Goal: Contribute content: Add original content to the website for others to see

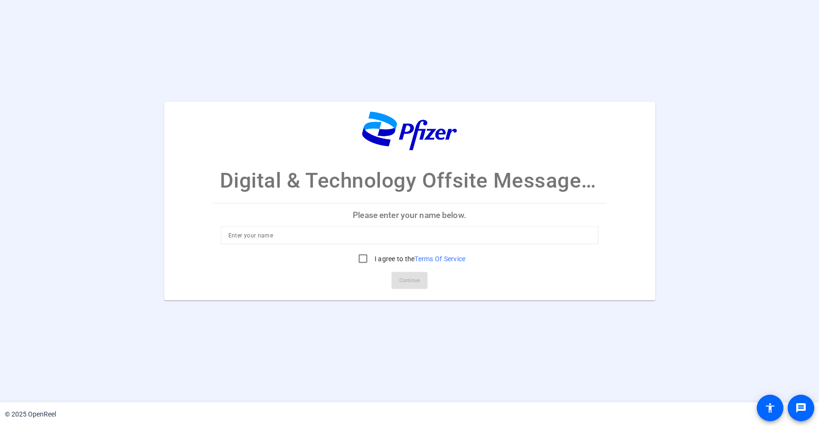
click at [377, 245] on div at bounding box center [410, 249] width 378 height 10
click at [383, 238] on input at bounding box center [409, 235] width 363 height 11
type input "[PERSON_NAME]"
click at [358, 260] on input "I agree to the Terms Of Service" at bounding box center [363, 258] width 19 height 19
checkbox input "true"
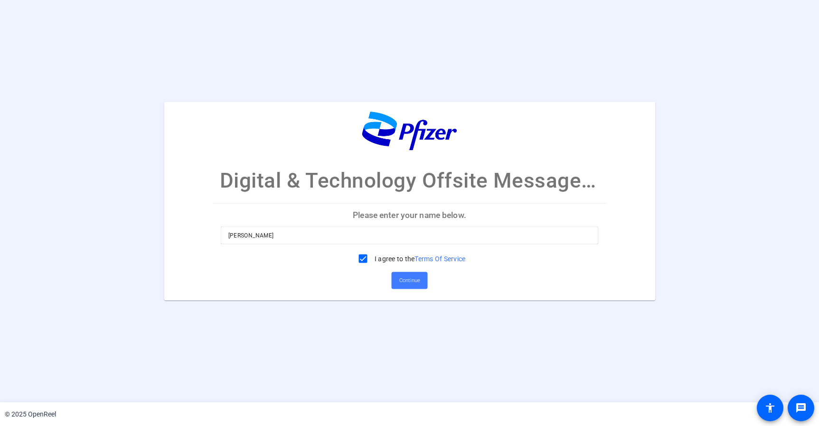
click at [408, 282] on span "Continue" at bounding box center [409, 280] width 21 height 14
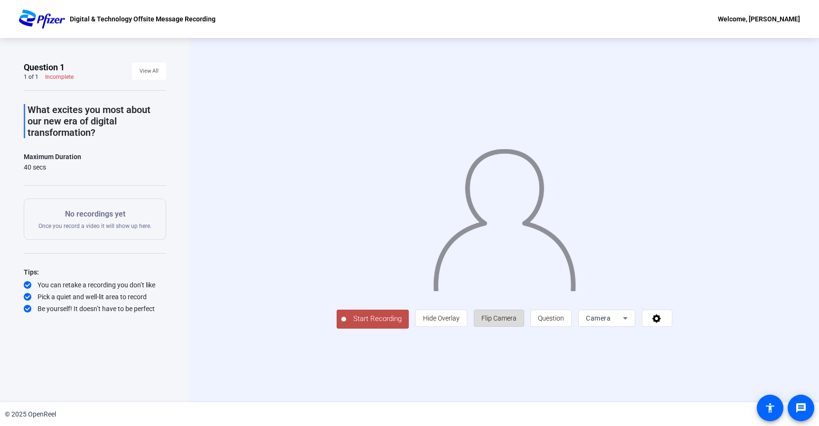
click at [496, 318] on span "Flip Camera" at bounding box center [498, 318] width 35 height 8
click at [659, 319] on icon at bounding box center [656, 318] width 9 height 9
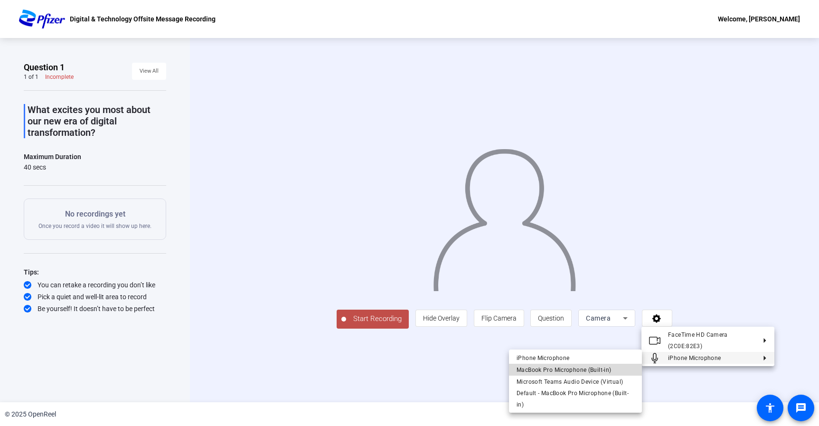
click at [573, 371] on span "MacBook Pro Microphone (Built-in)" at bounding box center [563, 369] width 94 height 7
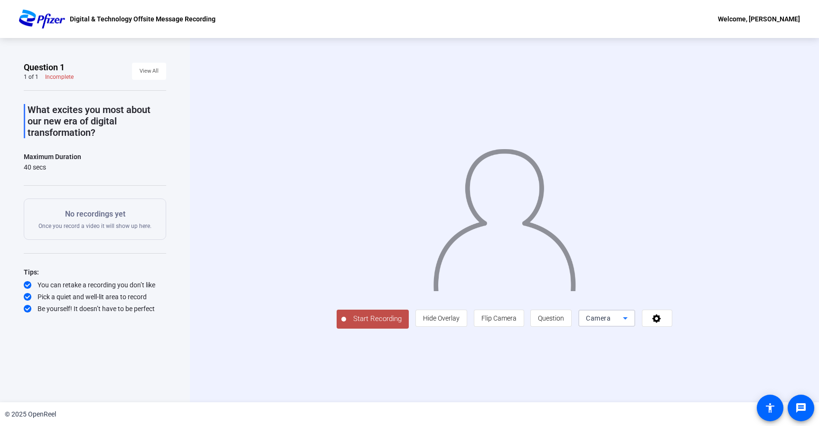
click at [631, 324] on icon at bounding box center [624, 317] width 11 height 11
click at [698, 387] on div at bounding box center [409, 213] width 819 height 426
click at [662, 323] on icon at bounding box center [656, 317] width 11 height 9
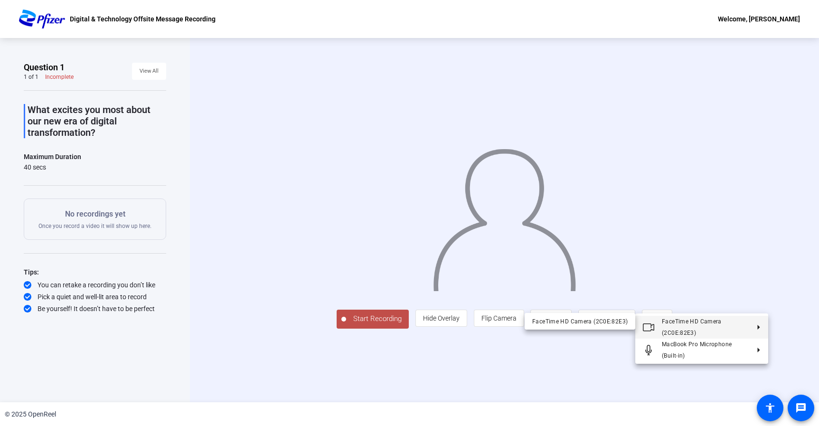
click at [745, 323] on span "FaceTime HD Camera (2C0E:82E3)" at bounding box center [705, 327] width 87 height 23
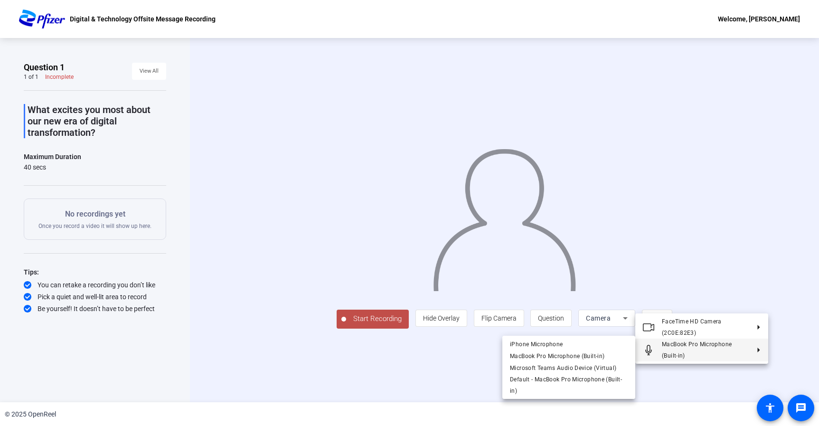
click at [405, 382] on div at bounding box center [409, 213] width 819 height 426
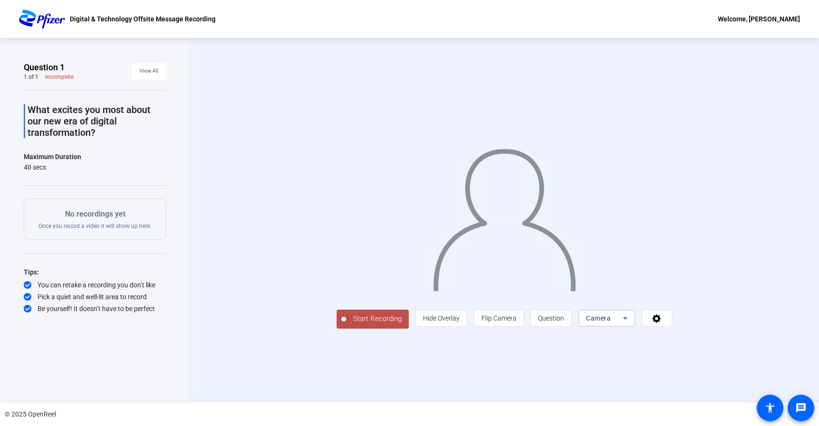
click at [627, 319] on icon at bounding box center [625, 318] width 5 height 2
click at [647, 373] on div at bounding box center [409, 213] width 819 height 426
click at [564, 322] on span "Question" at bounding box center [551, 318] width 26 height 8
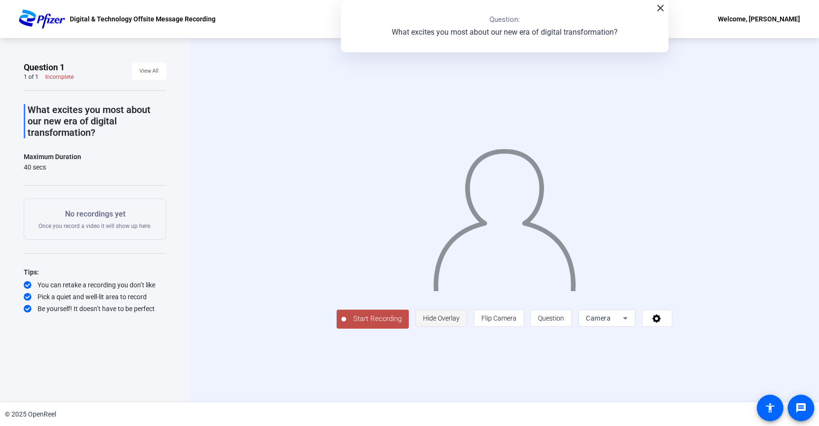
click at [459, 322] on span "Hide Overlay" at bounding box center [441, 318] width 37 height 8
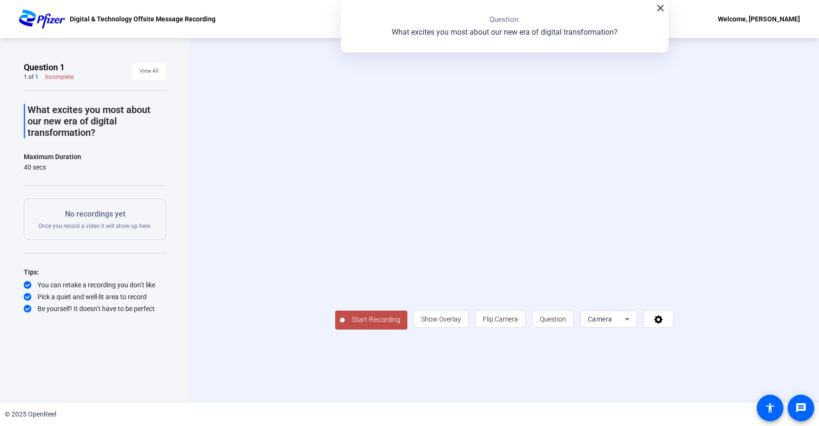
click at [658, 13] on mat-icon "close" at bounding box center [660, 7] width 11 height 11
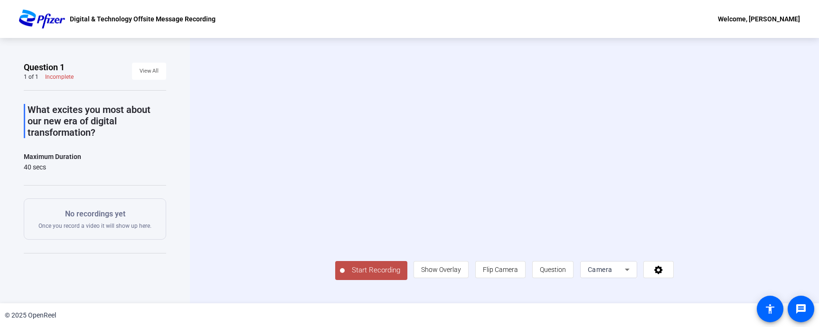
scroll to position [38, 0]
click at [461, 273] on span "Show Overlay" at bounding box center [441, 270] width 40 height 8
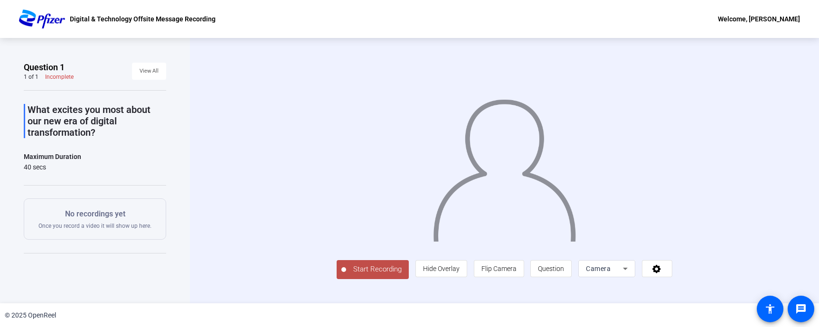
click at [346, 275] on span "Start Recording" at bounding box center [377, 269] width 63 height 11
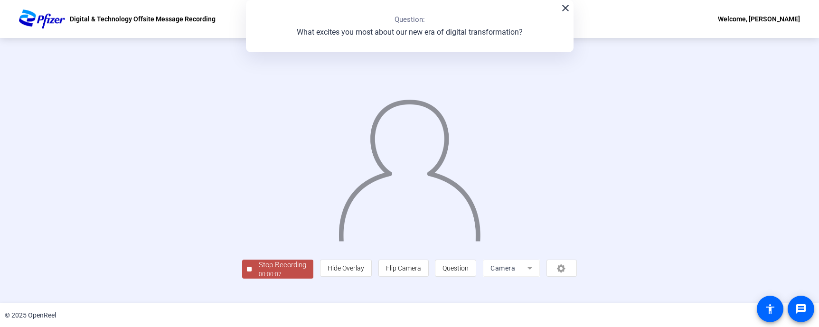
click at [259, 279] on div "00:00:07" at bounding box center [282, 274] width 47 height 9
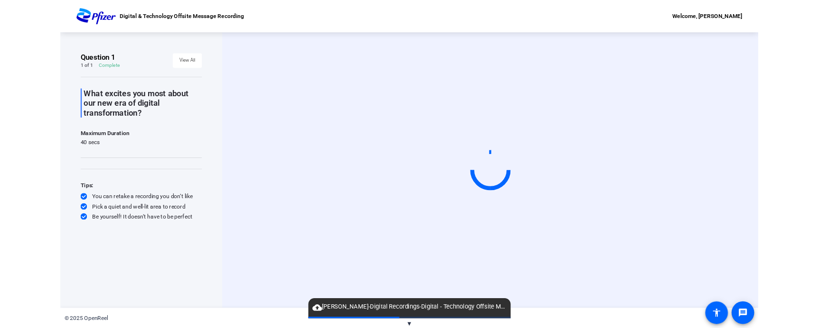
scroll to position [0, 0]
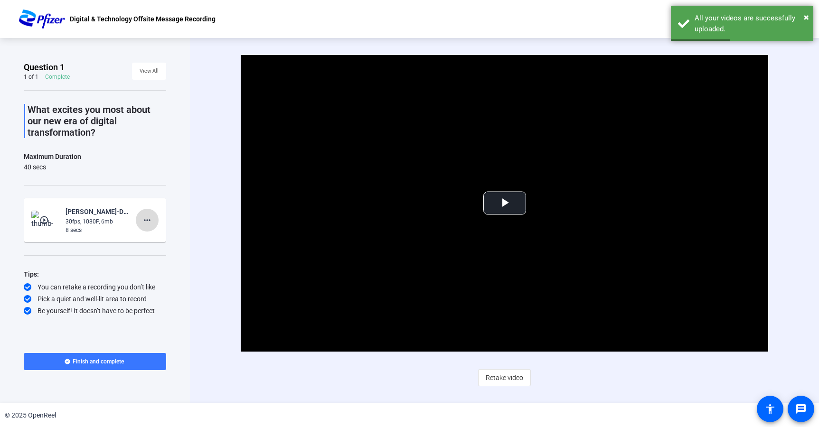
click at [148, 221] on mat-icon "more_horiz" at bounding box center [146, 220] width 11 height 11
click at [159, 243] on span "Delete clip" at bounding box center [162, 239] width 38 height 11
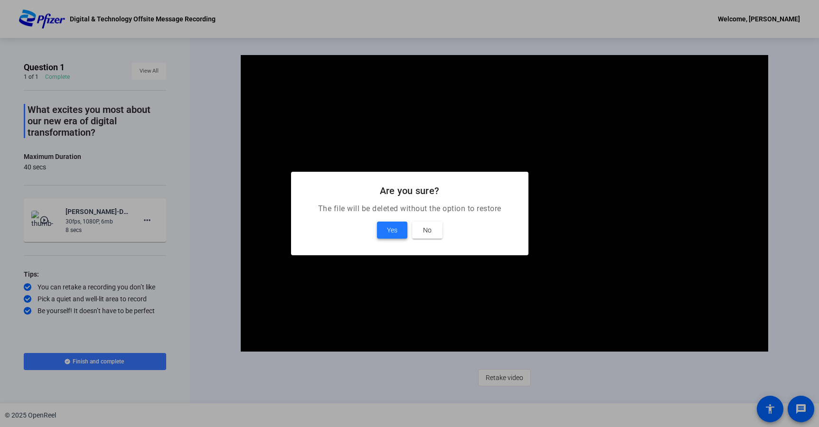
click at [396, 229] on span "Yes" at bounding box center [392, 230] width 10 height 11
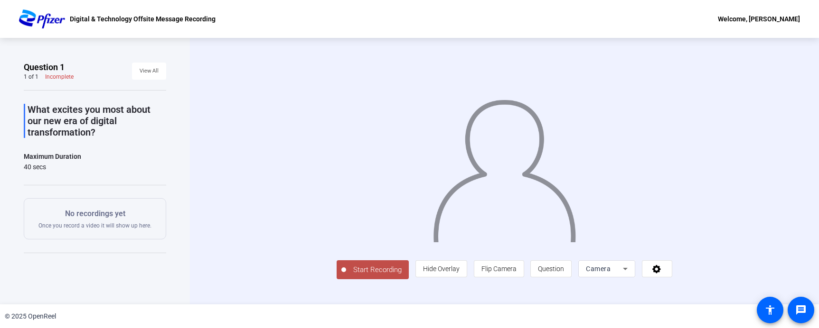
scroll to position [37, 0]
click at [346, 276] on span "Start Recording" at bounding box center [377, 270] width 63 height 11
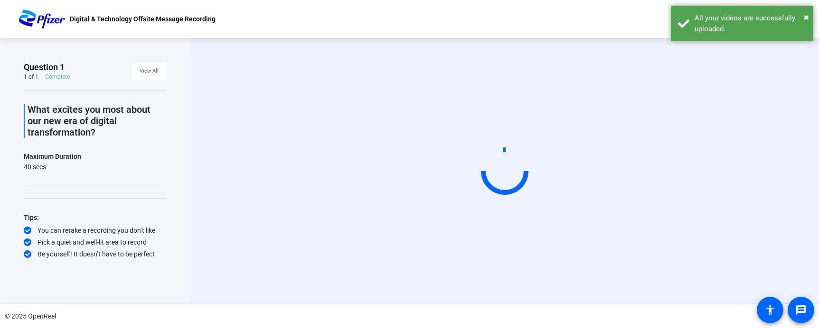
scroll to position [0, 0]
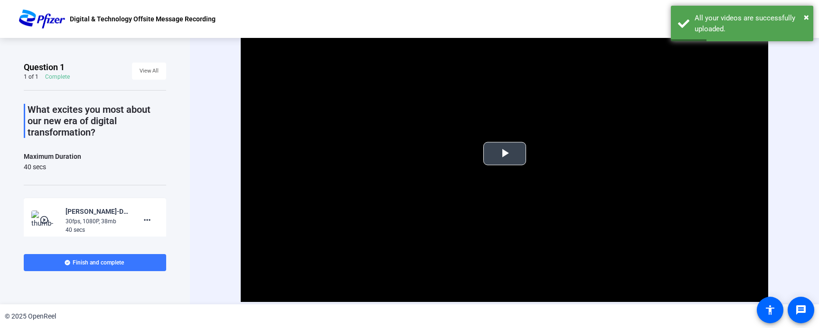
click at [505, 154] on span "Video Player" at bounding box center [505, 154] width 0 height 0
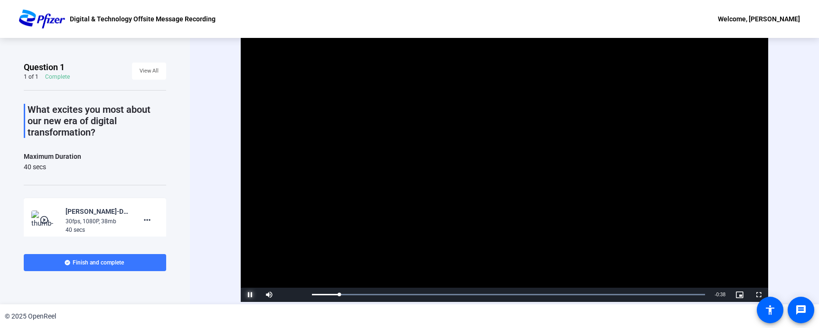
click at [249, 295] on span "Video Player" at bounding box center [250, 295] width 19 height 0
click at [150, 220] on mat-icon "more_horiz" at bounding box center [146, 220] width 11 height 11
click at [159, 241] on span "Delete clip" at bounding box center [162, 239] width 38 height 11
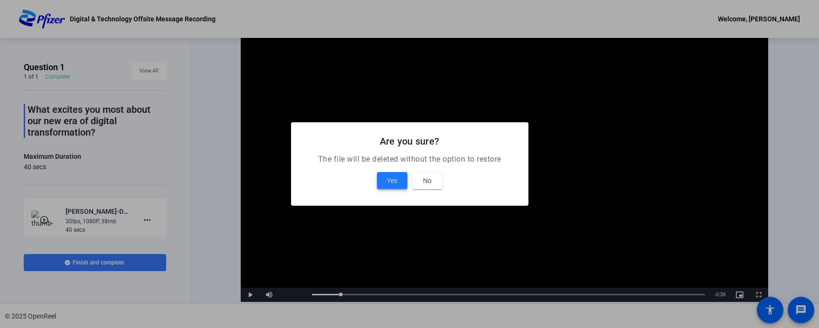
click at [397, 180] on span at bounding box center [392, 180] width 30 height 23
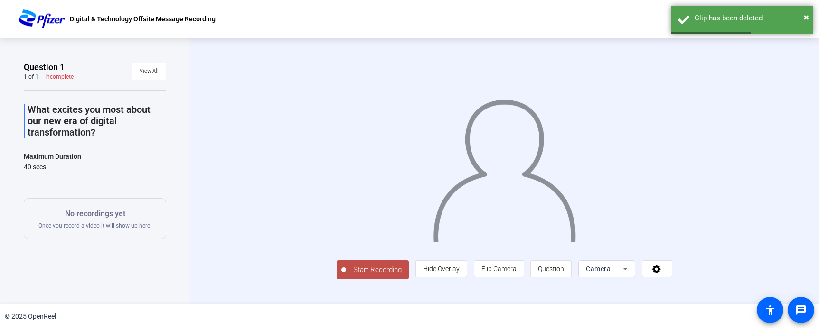
scroll to position [37, 0]
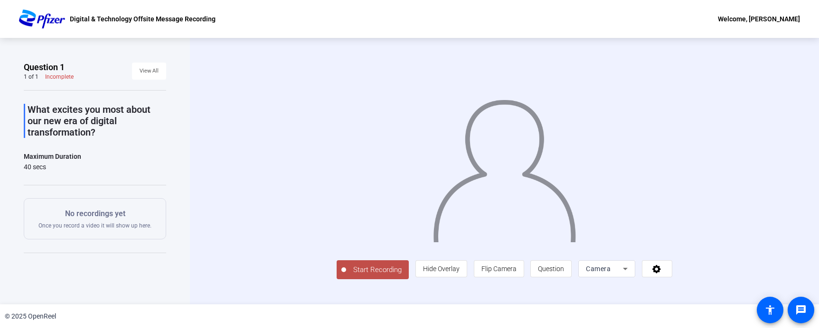
click at [346, 276] on span "Start Recording" at bounding box center [377, 270] width 63 height 11
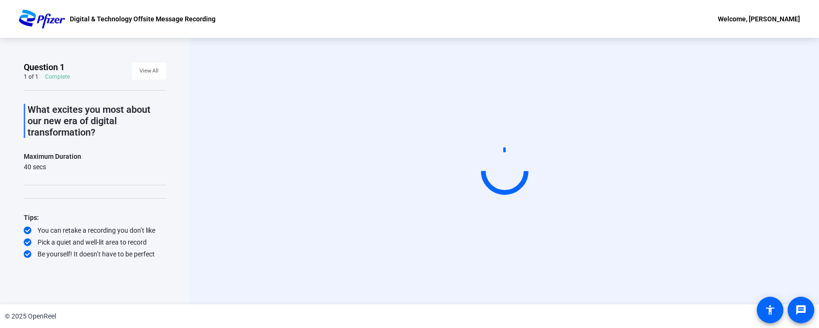
scroll to position [15, 0]
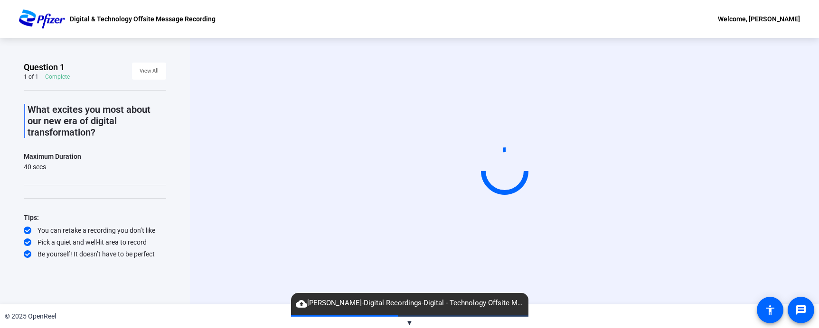
click at [300, 306] on mat-icon "cloud_upload" at bounding box center [301, 304] width 11 height 11
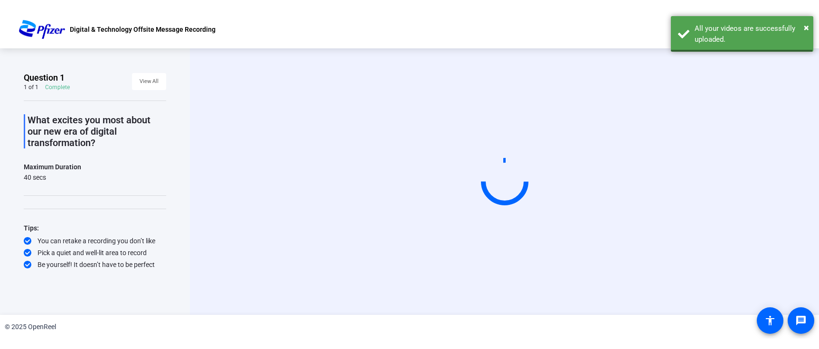
scroll to position [0, 0]
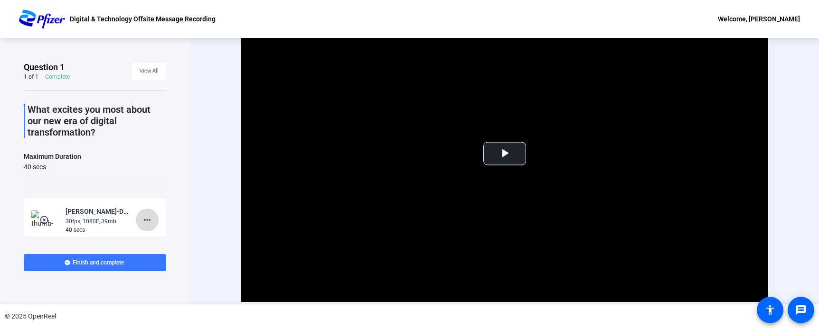
click at [148, 220] on mat-icon "more_horiz" at bounding box center [146, 220] width 11 height 11
click at [154, 244] on span "Delete clip" at bounding box center [162, 239] width 38 height 11
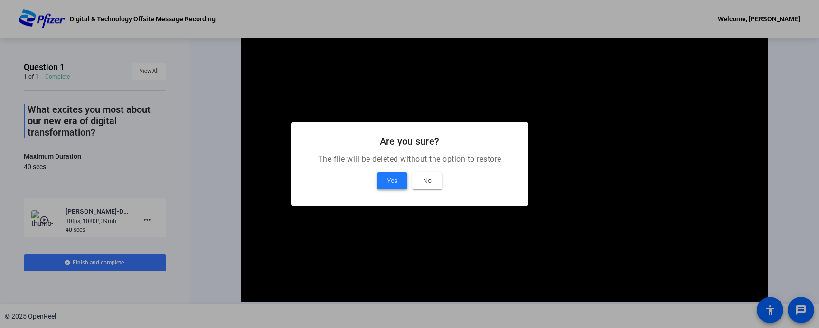
click at [398, 179] on span at bounding box center [392, 180] width 30 height 23
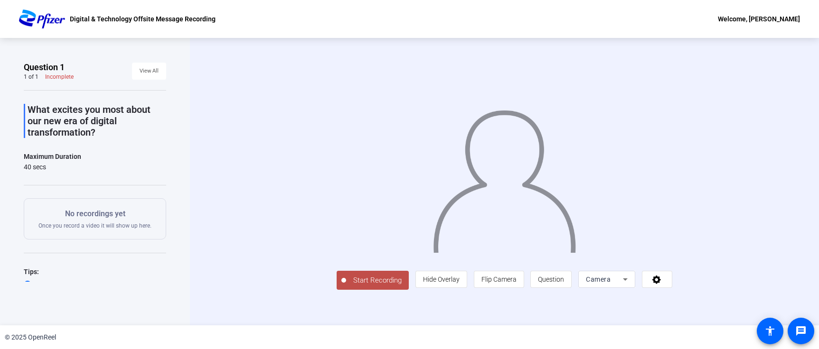
scroll to position [27, 0]
click at [346, 286] on span "Start Recording" at bounding box center [377, 280] width 63 height 11
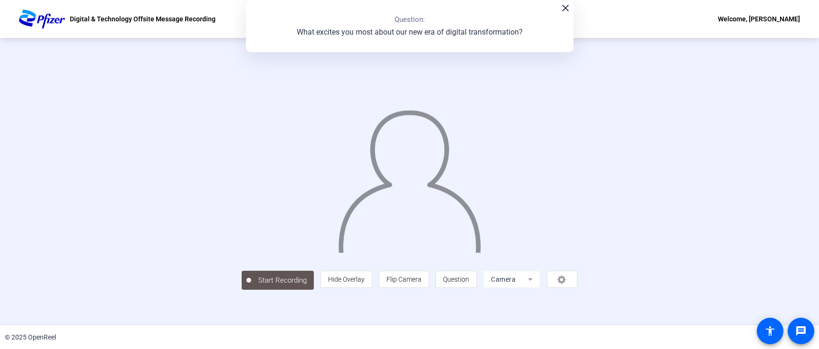
scroll to position [27, 0]
click at [259, 290] on div "00:00:31" at bounding box center [282, 285] width 47 height 9
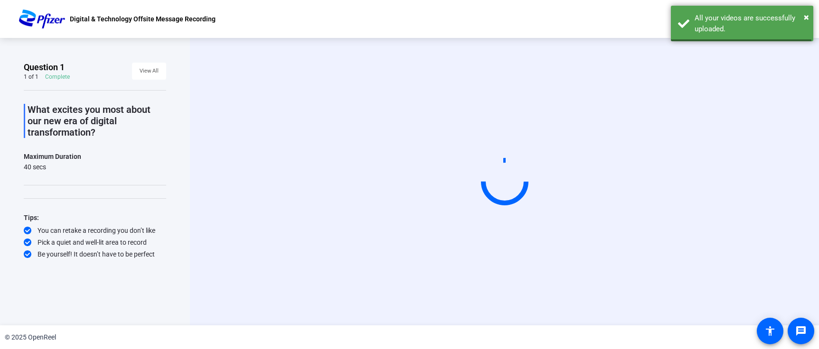
scroll to position [0, 0]
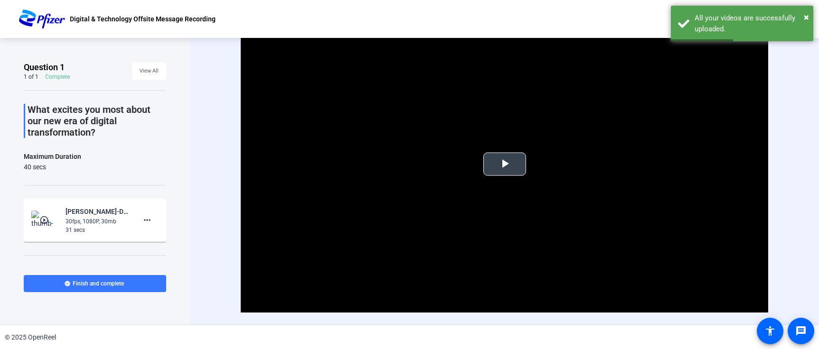
click at [505, 164] on span "Video Player" at bounding box center [505, 164] width 0 height 0
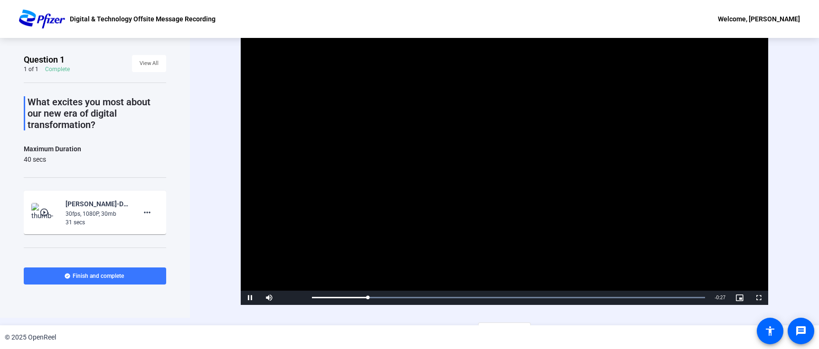
scroll to position [9, 0]
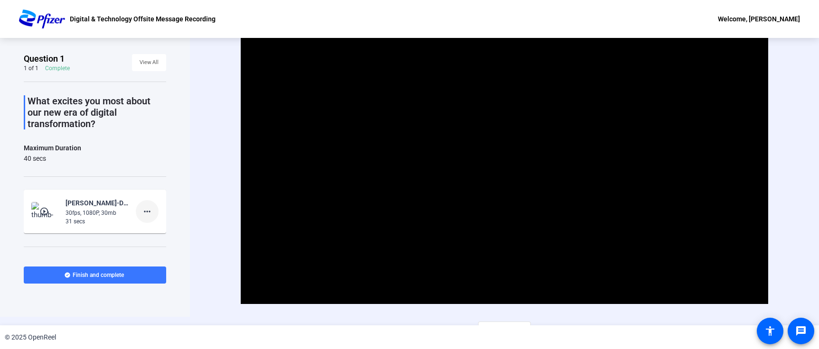
click at [145, 212] on mat-icon "more_horiz" at bounding box center [146, 211] width 11 height 11
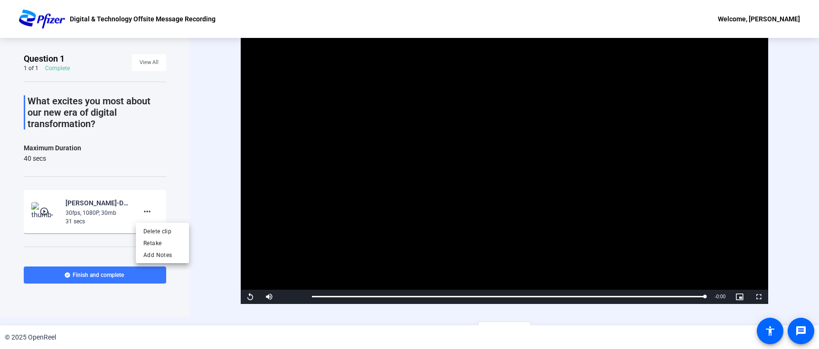
click at [91, 276] on div at bounding box center [409, 174] width 819 height 349
click at [91, 276] on span "Finish and complete" at bounding box center [98, 275] width 51 height 8
